Goal: Task Accomplishment & Management: Use online tool/utility

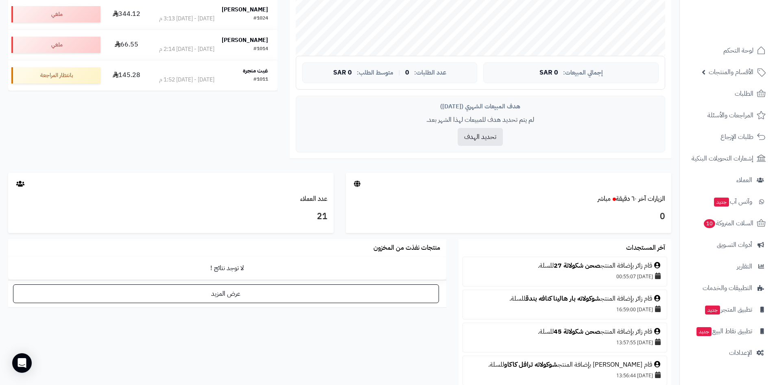
scroll to position [285, 0]
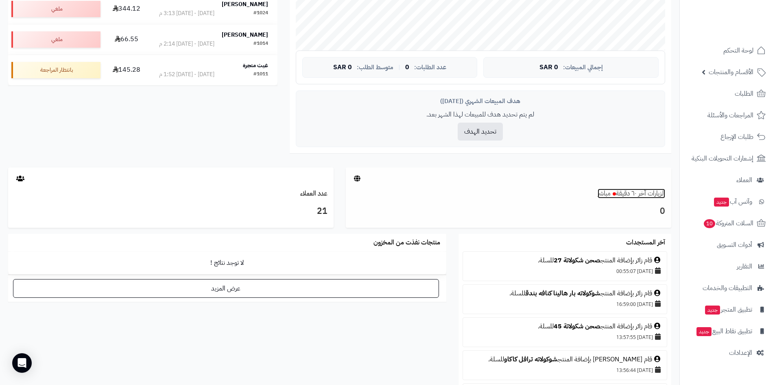
click at [618, 190] on link "الزيارات آخر ٦٠ دقيقة مباشر" at bounding box center [632, 193] width 68 height 10
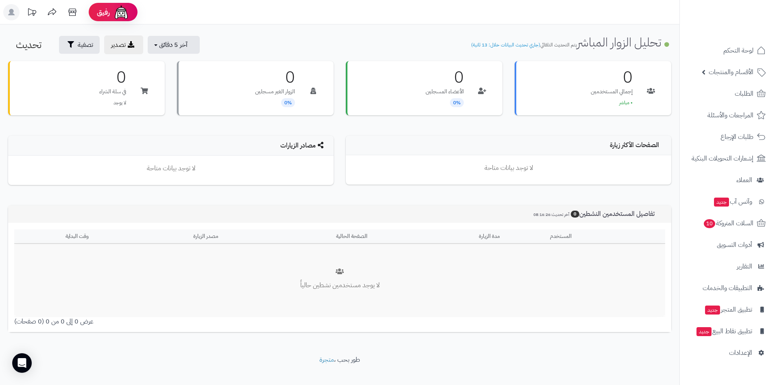
scroll to position [11, 0]
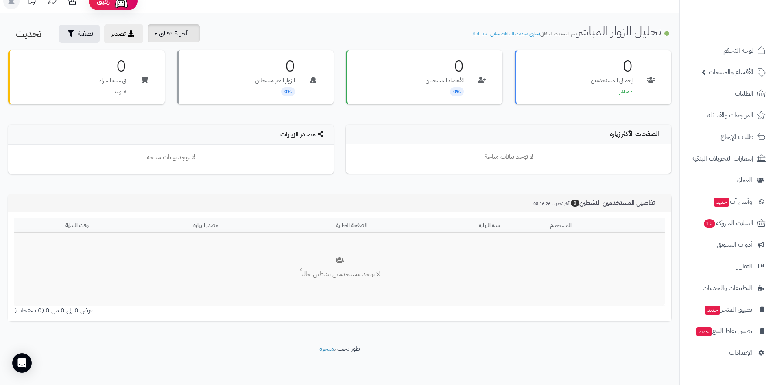
click at [171, 37] on span "آخر 5 دقائق" at bounding box center [173, 33] width 28 height 10
click at [182, 85] on link "آخر 30 دقيقة" at bounding box center [178, 85] width 65 height 16
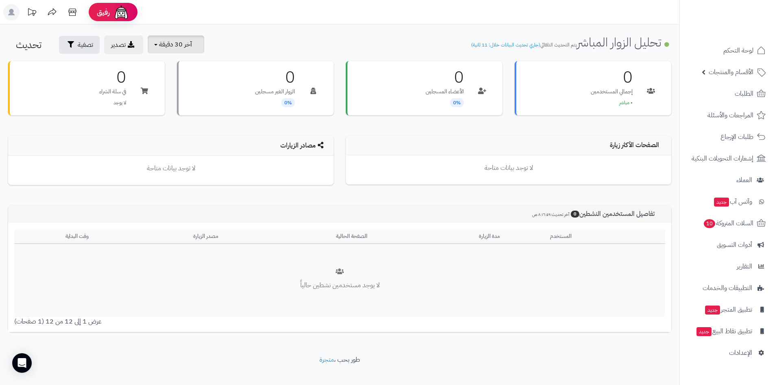
click at [193, 47] on button "آخر 30 دقيقة" at bounding box center [176, 44] width 57 height 18
click at [190, 82] on link "آخر 15 دقيقة" at bounding box center [178, 80] width 65 height 16
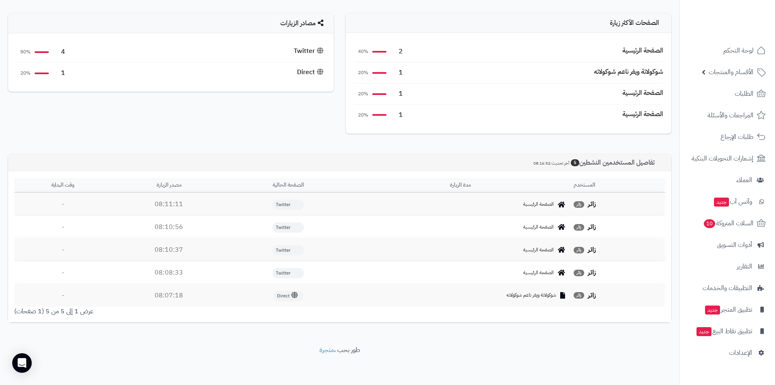
scroll to position [123, 0]
click at [166, 203] on td "08:11:11" at bounding box center [168, 203] width 115 height 22
click at [464, 182] on th "مدة الزيارة" at bounding box center [460, 184] width 220 height 15
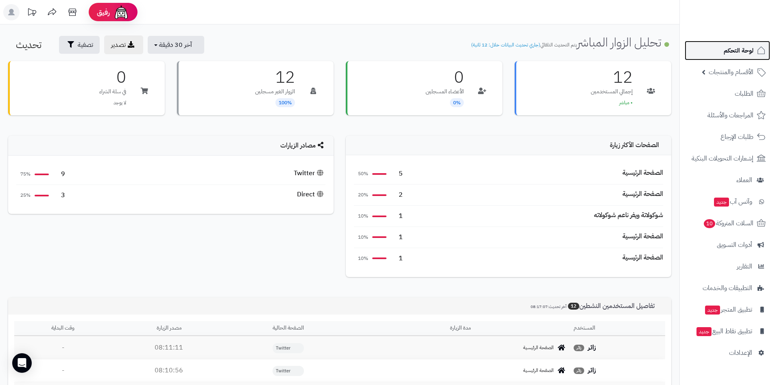
click at [738, 55] on span "لوحة التحكم" at bounding box center [739, 50] width 30 height 11
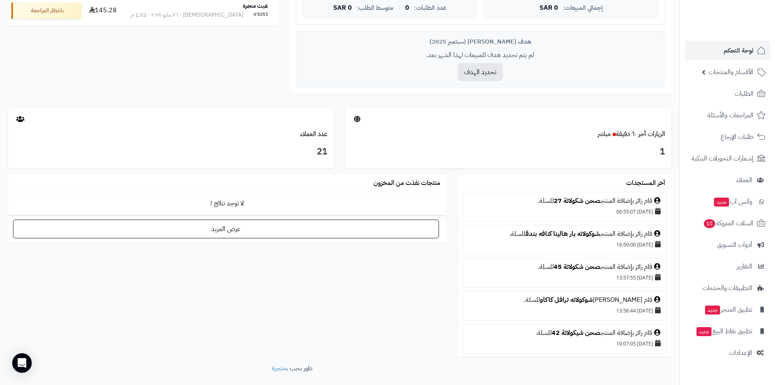
scroll to position [366, 0]
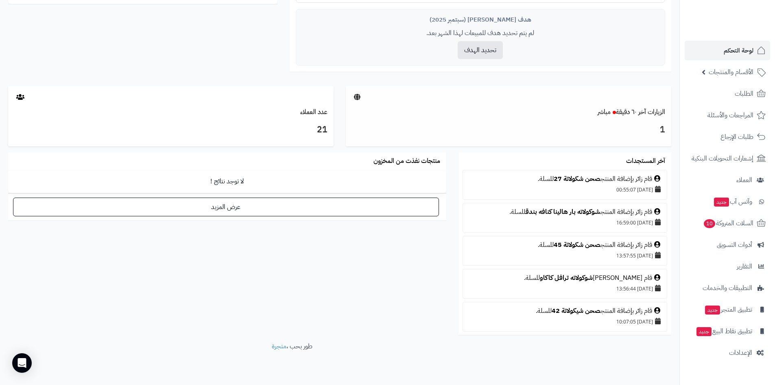
click at [627, 106] on div at bounding box center [509, 97] width 326 height 22
click at [623, 111] on link "الزيارات آخر ٦٠ دقيقة مباشر" at bounding box center [632, 112] width 68 height 10
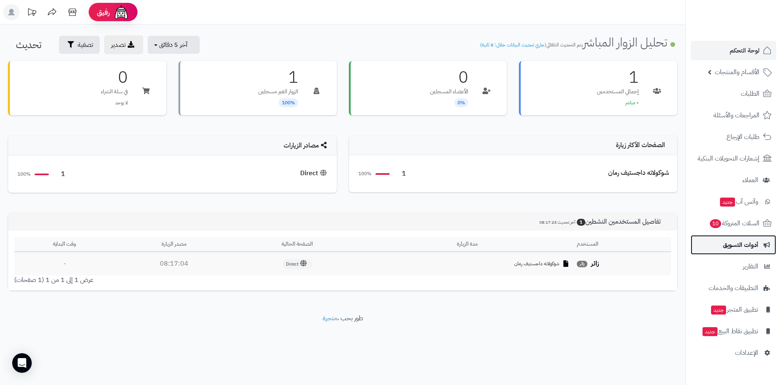
click at [738, 241] on span "أدوات التسويق" at bounding box center [740, 244] width 35 height 11
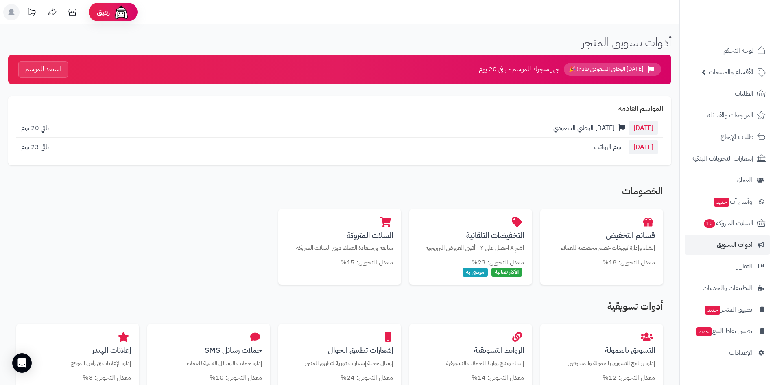
click at [634, 126] on span "[DATE]" at bounding box center [644, 127] width 30 height 15
drag, startPoint x: 625, startPoint y: 149, endPoint x: 655, endPoint y: 149, distance: 30.5
click at [655, 149] on span "[DATE]" at bounding box center [644, 147] width 30 height 15
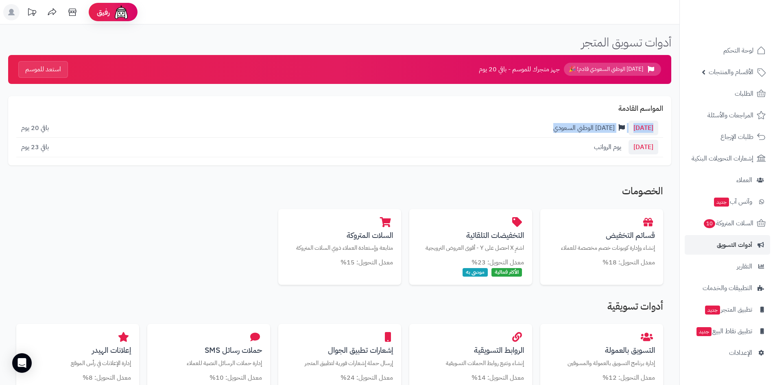
drag, startPoint x: 626, startPoint y: 129, endPoint x: 666, endPoint y: 129, distance: 40.3
click at [666, 129] on div "المواسم القادمة [DATE] [DATE] الوطني السعودي باقي 20 يوم [DATE] يوم الرواتب باق…" at bounding box center [339, 130] width 663 height 69
drag, startPoint x: 596, startPoint y: 308, endPoint x: 666, endPoint y: 306, distance: 70.8
click at [581, 310] on h2 "أدوات تسويقية" at bounding box center [339, 308] width 647 height 15
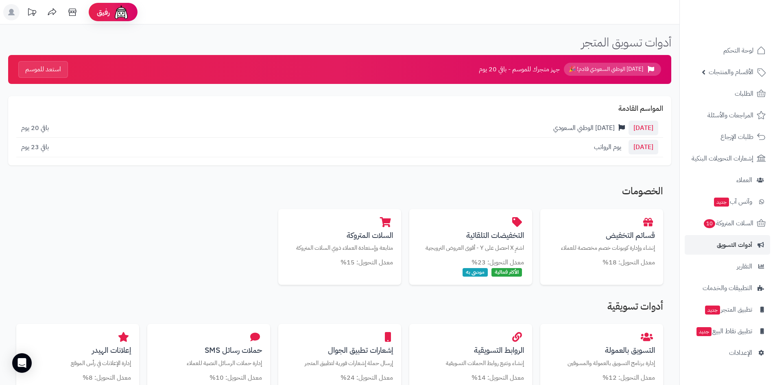
click at [656, 305] on h2 "أدوات تسويقية" at bounding box center [339, 308] width 647 height 15
click at [655, 307] on h2 "أدوات تسويقية" at bounding box center [339, 308] width 647 height 15
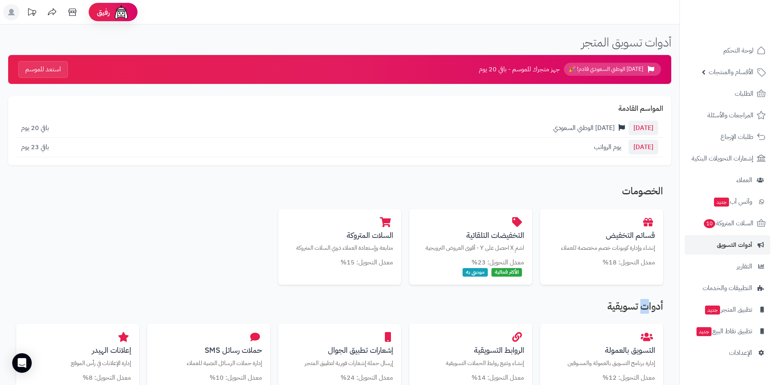
drag, startPoint x: 641, startPoint y: 307, endPoint x: 646, endPoint y: 308, distance: 4.8
click at [646, 308] on h2 "أدوات تسويقية" at bounding box center [339, 308] width 647 height 15
drag, startPoint x: 627, startPoint y: 307, endPoint x: 634, endPoint y: 310, distance: 7.3
click at [634, 310] on h2 "أدوات تسويقية" at bounding box center [339, 308] width 647 height 15
drag, startPoint x: 620, startPoint y: 306, endPoint x: 615, endPoint y: 307, distance: 5.8
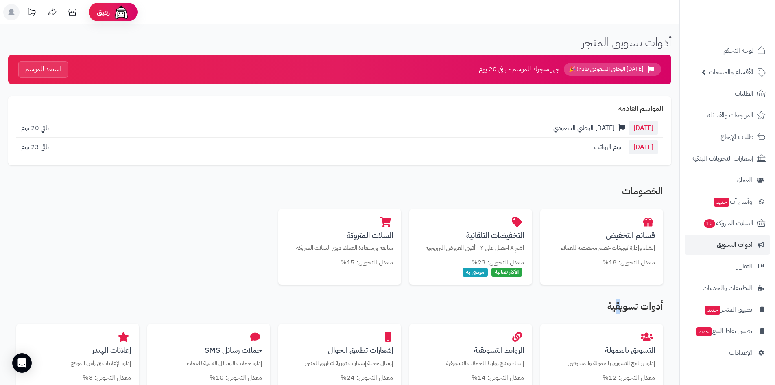
click at [615, 307] on h2 "أدوات تسويقية" at bounding box center [339, 308] width 647 height 15
